Goal: Information Seeking & Learning: Stay updated

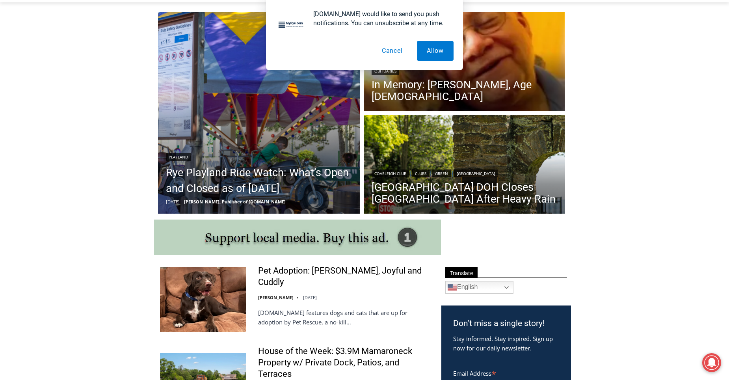
scroll to position [197, 0]
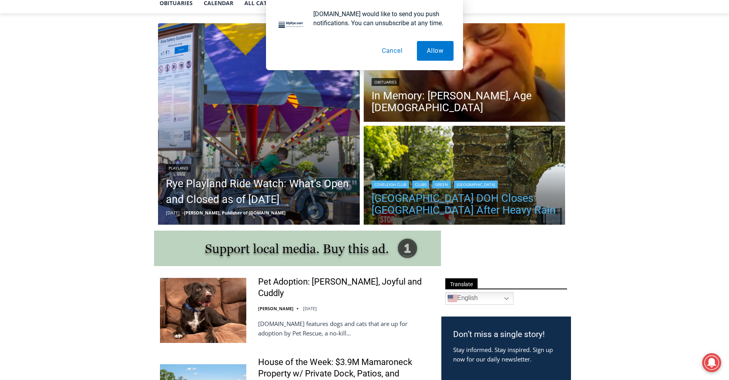
click at [444, 202] on link "[GEOGRAPHIC_DATA] DOH Closes [GEOGRAPHIC_DATA] After Heavy Rain" at bounding box center [465, 204] width 186 height 24
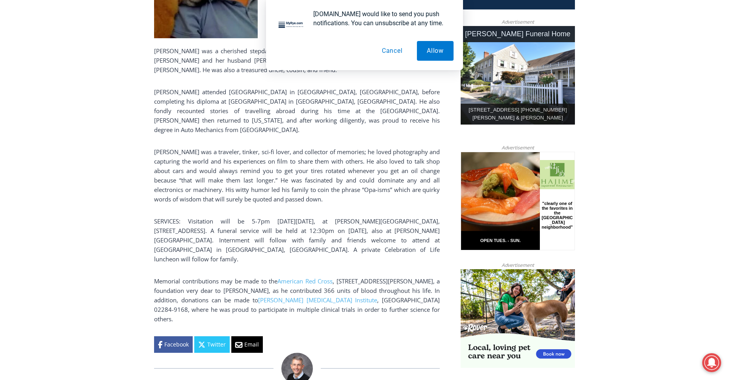
scroll to position [394, 0]
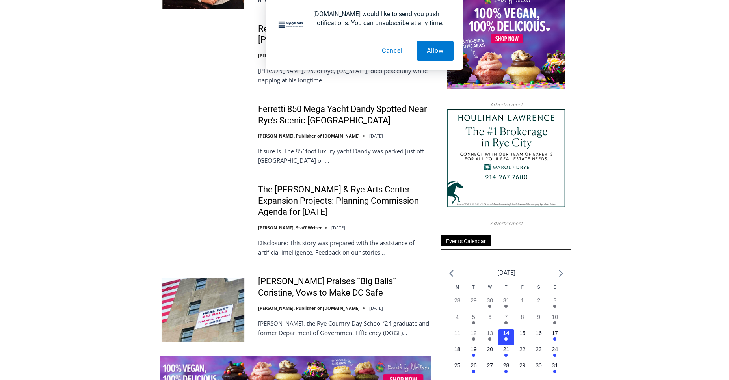
scroll to position [940, 0]
